Goal: Register for event/course

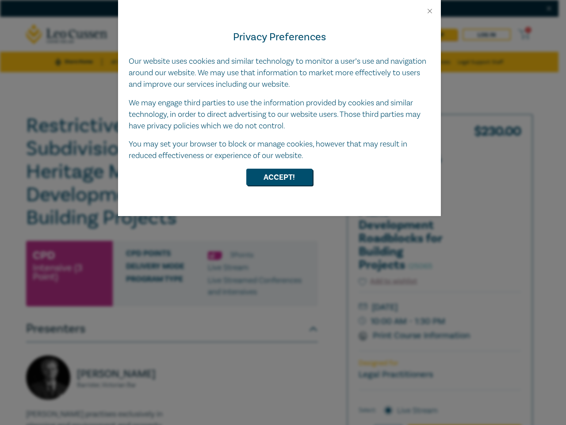
click at [283, 212] on div "Privacy Preferences Our website uses cookies and similar technology to monitor …" at bounding box center [279, 115] width 323 height 201
click at [430, 11] on button "Close" at bounding box center [430, 11] width 8 height 8
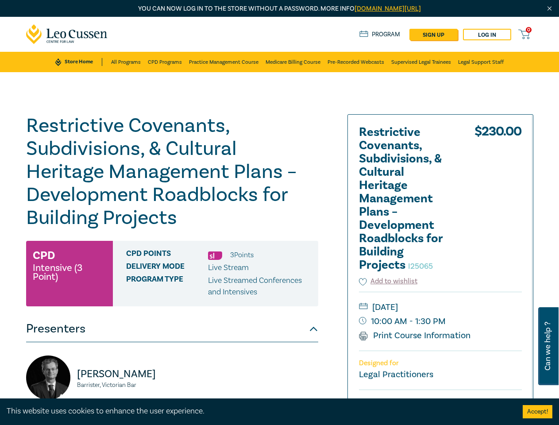
click at [280, 177] on h1 "Restrictive Covenants, Subdivisions, & Cultural Heritage Management Plans – Dev…" at bounding box center [172, 171] width 292 height 115
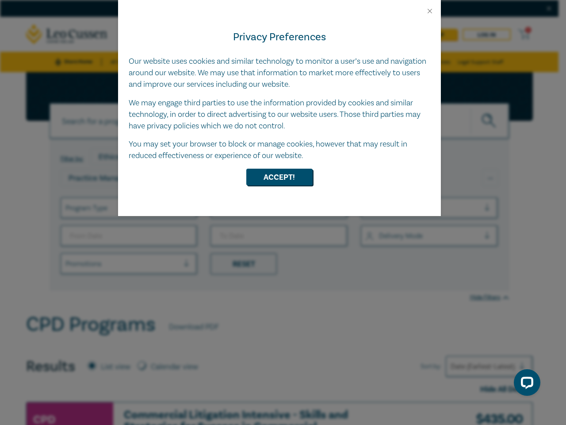
click at [283, 212] on div "Privacy Preferences Our website uses cookies and similar technology to monitor …" at bounding box center [279, 115] width 323 height 201
click at [430, 11] on button "Close" at bounding box center [430, 11] width 8 height 8
click at [280, 177] on button "Accept!" at bounding box center [279, 177] width 66 height 17
